Goal: Navigation & Orientation: Find specific page/section

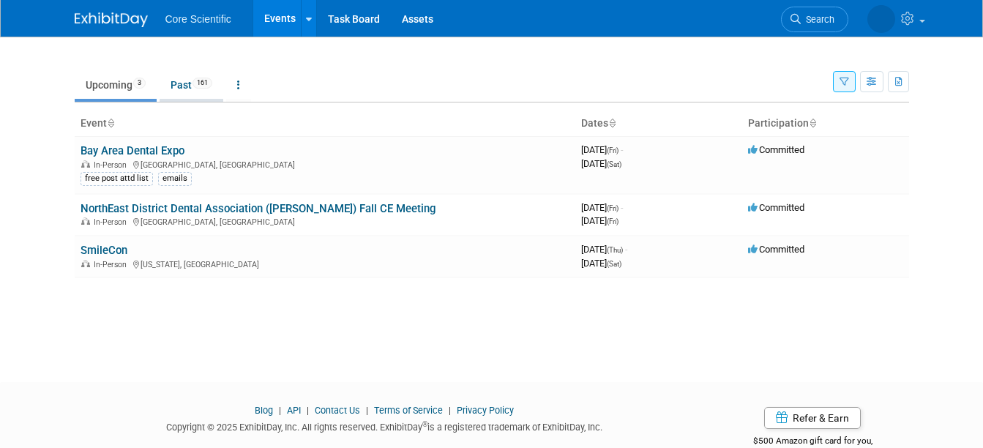
click at [162, 84] on link "Past 161" at bounding box center [192, 85] width 64 height 28
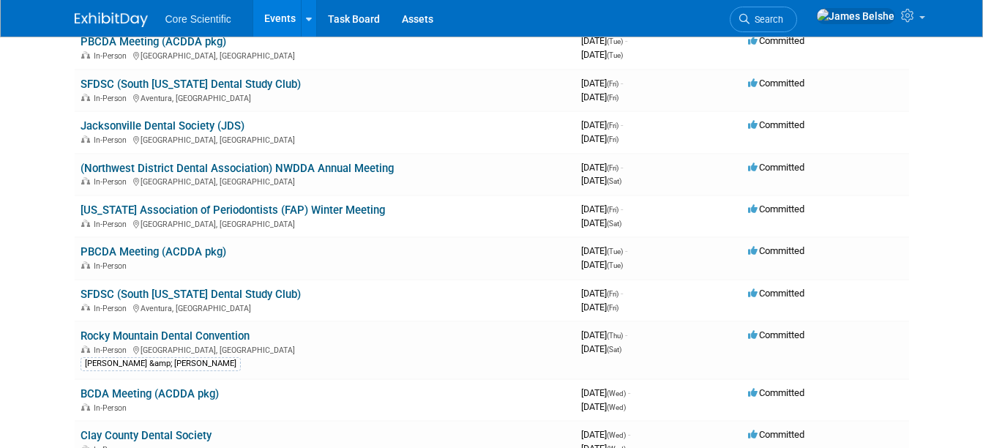
scroll to position [805, 0]
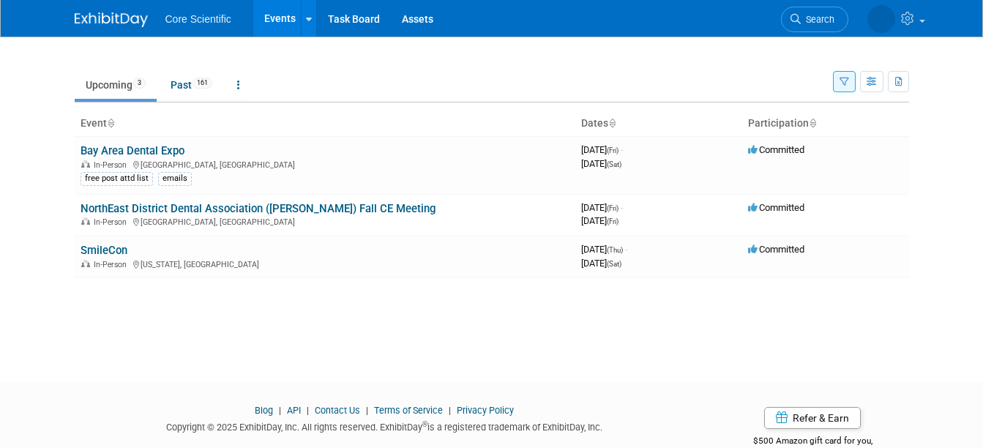
click at [469, 100] on ul "Upcoming 3 Past 161 All Events 164 Past and Upcoming Grouped Annually Events gr…" at bounding box center [454, 86] width 758 height 33
